Goal: Check status: Check status

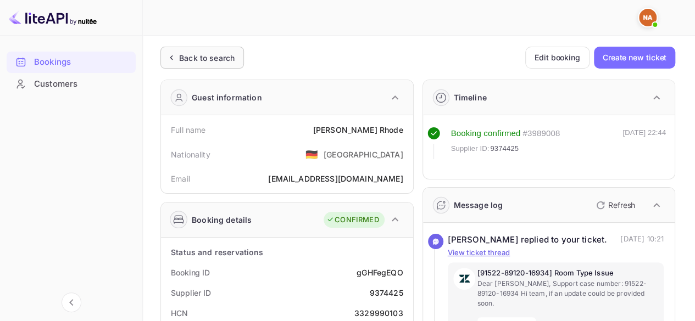
drag, startPoint x: 0, startPoint y: 0, endPoint x: 197, endPoint y: 52, distance: 203.4
click at [197, 52] on div "Back to search" at bounding box center [206, 58] width 55 height 12
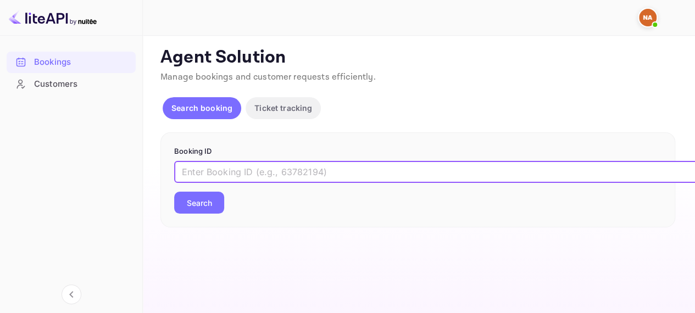
click at [260, 171] on input "text" at bounding box center [448, 172] width 549 height 22
paste input "9268044"
type input "9268044"
click at [174, 192] on button "Search" at bounding box center [199, 203] width 50 height 22
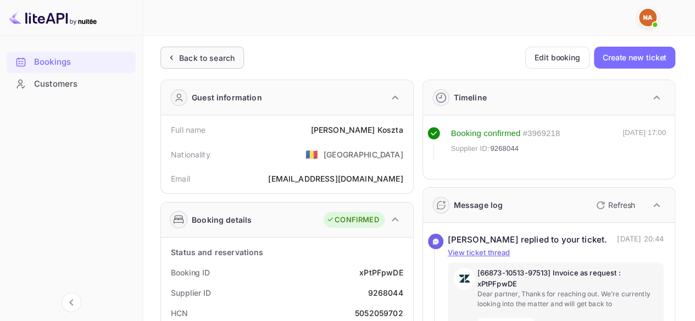
click at [203, 48] on div "Back to search" at bounding box center [201, 58] width 83 height 22
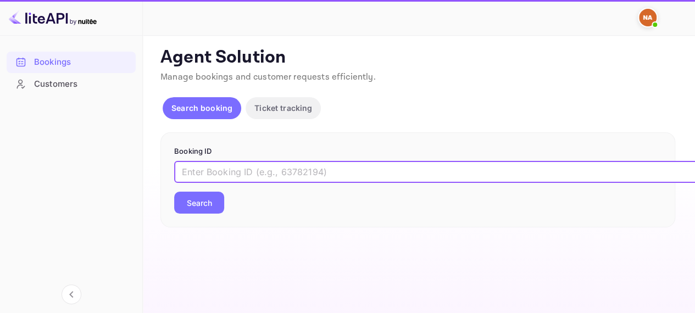
click at [254, 175] on input "text" at bounding box center [448, 172] width 549 height 22
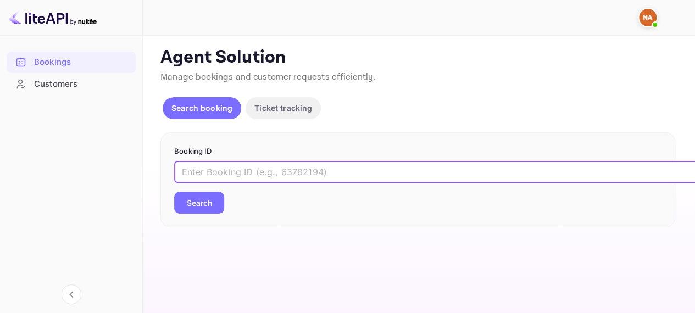
paste input "xPtPFpwDE"
type input "xPtPFpwDE"
click at [174, 192] on button "Search" at bounding box center [199, 203] width 50 height 22
